Goal: Transaction & Acquisition: Download file/media

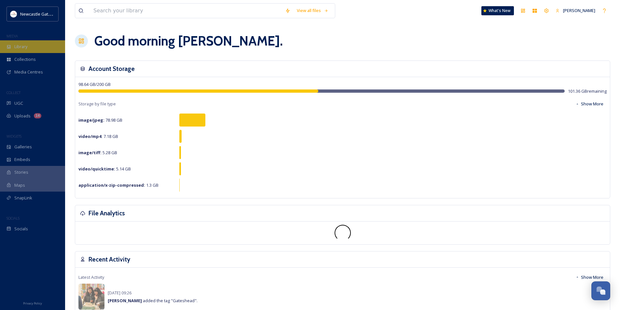
click at [47, 48] on div "Library" at bounding box center [32, 46] width 65 height 13
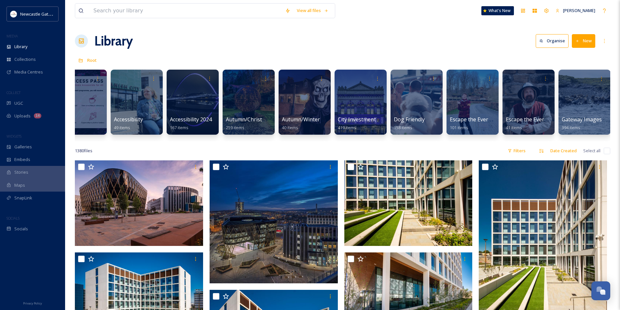
scroll to position [0, 89]
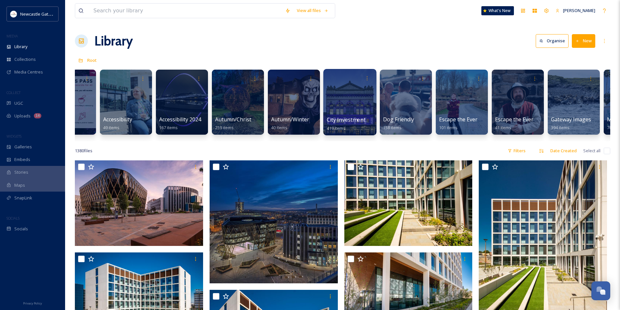
click at [357, 105] on div at bounding box center [349, 102] width 53 height 66
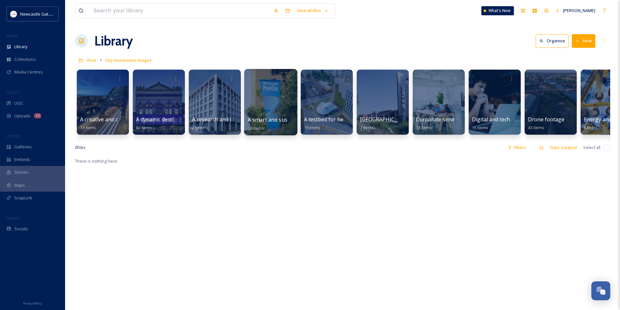
click at [258, 98] on div at bounding box center [270, 102] width 53 height 66
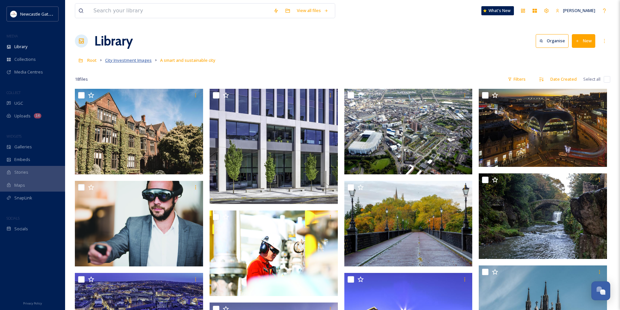
click at [128, 62] on span "City Investment Images" at bounding box center [128, 60] width 47 height 6
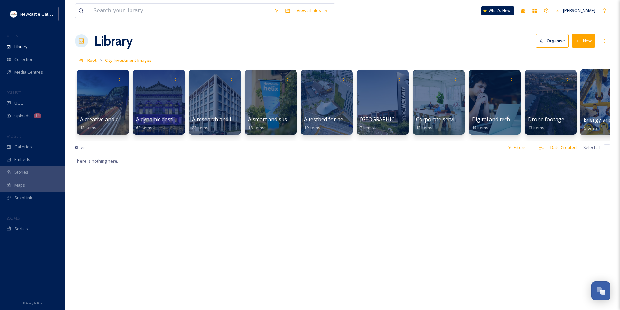
click at [604, 113] on div at bounding box center [606, 102] width 53 height 66
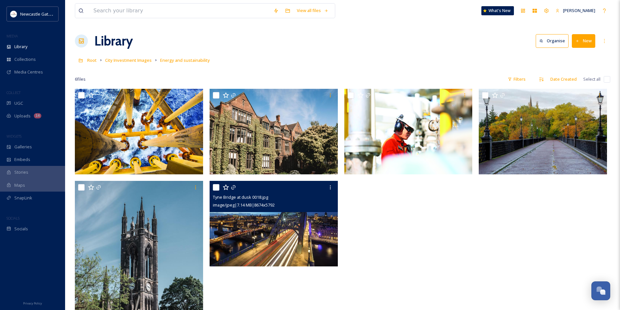
click at [292, 247] on img at bounding box center [274, 224] width 128 height 86
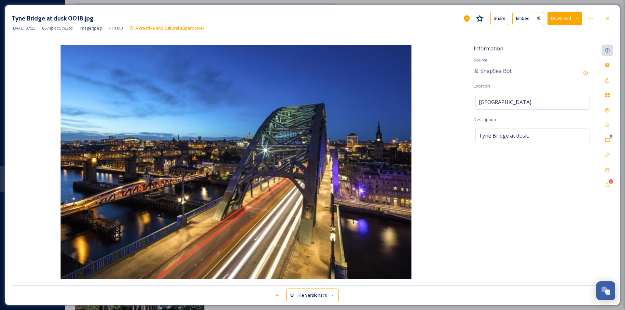
click at [559, 20] on button "Download" at bounding box center [565, 18] width 35 height 13
click at [548, 49] on span "Download Large (2000 x 1335)" at bounding box center [545, 46] width 57 height 6
